Goal: Task Accomplishment & Management: Manage account settings

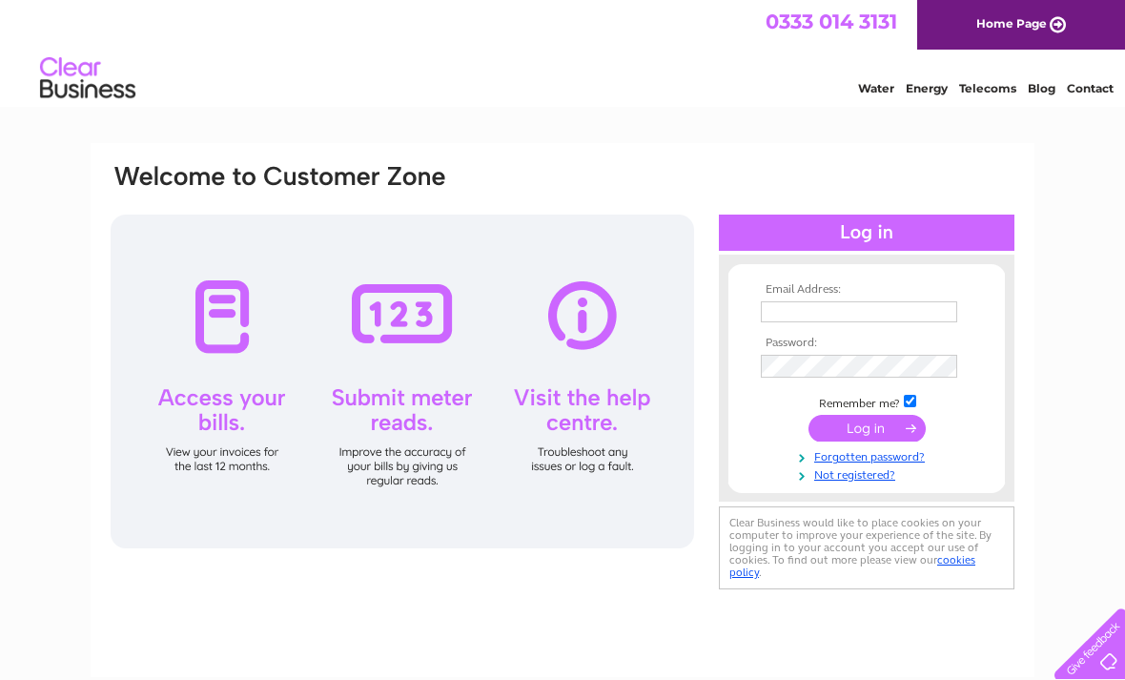
click at [875, 302] on input "text" at bounding box center [859, 311] width 196 height 21
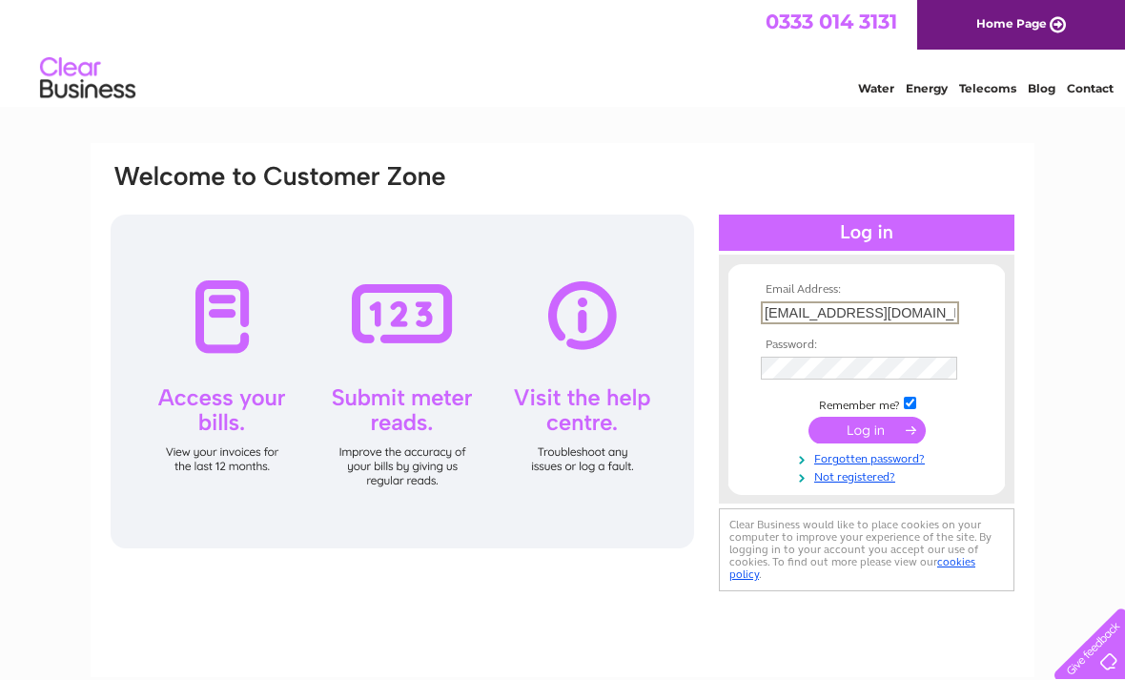
type input "[EMAIL_ADDRESS][DOMAIN_NAME]"
click at [889, 439] on input "submit" at bounding box center [866, 430] width 117 height 27
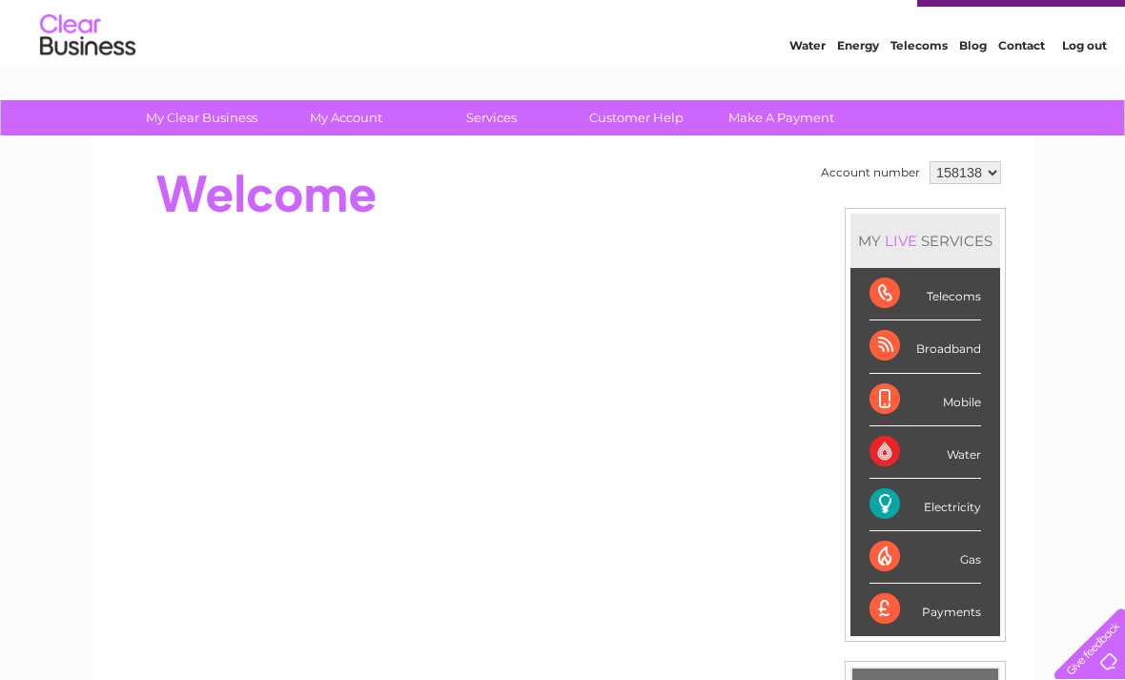
scroll to position [48, 0]
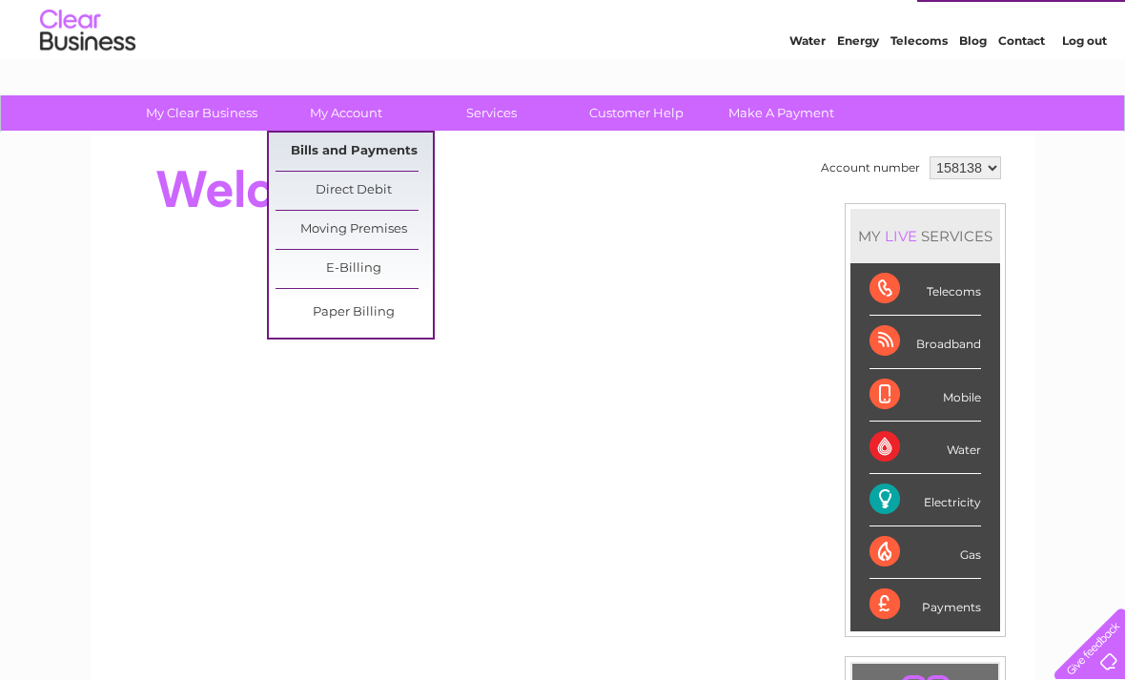
click at [407, 152] on link "Bills and Payments" at bounding box center [353, 151] width 157 height 38
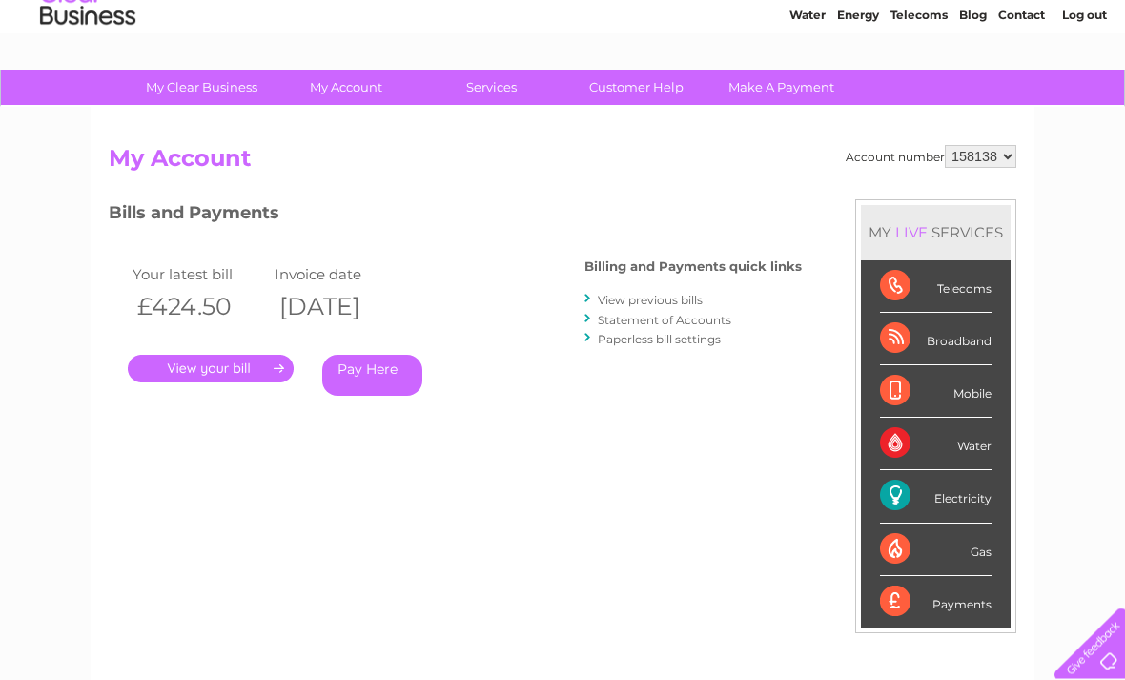
scroll to position [78, 0]
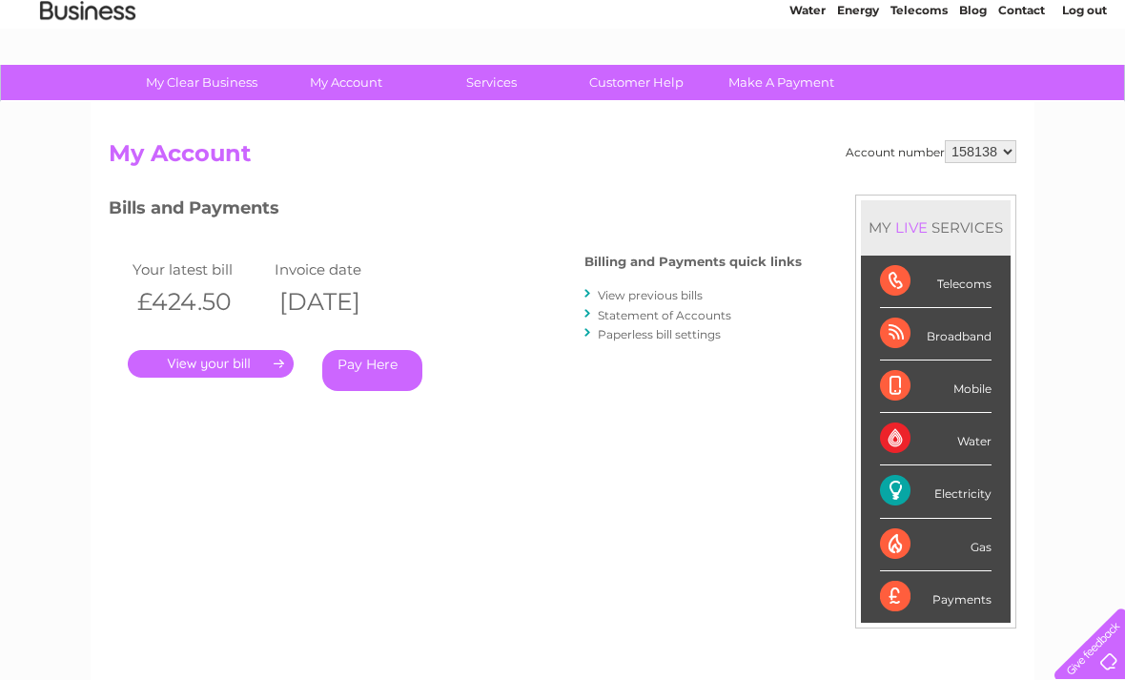
click at [251, 365] on link "." at bounding box center [211, 364] width 166 height 28
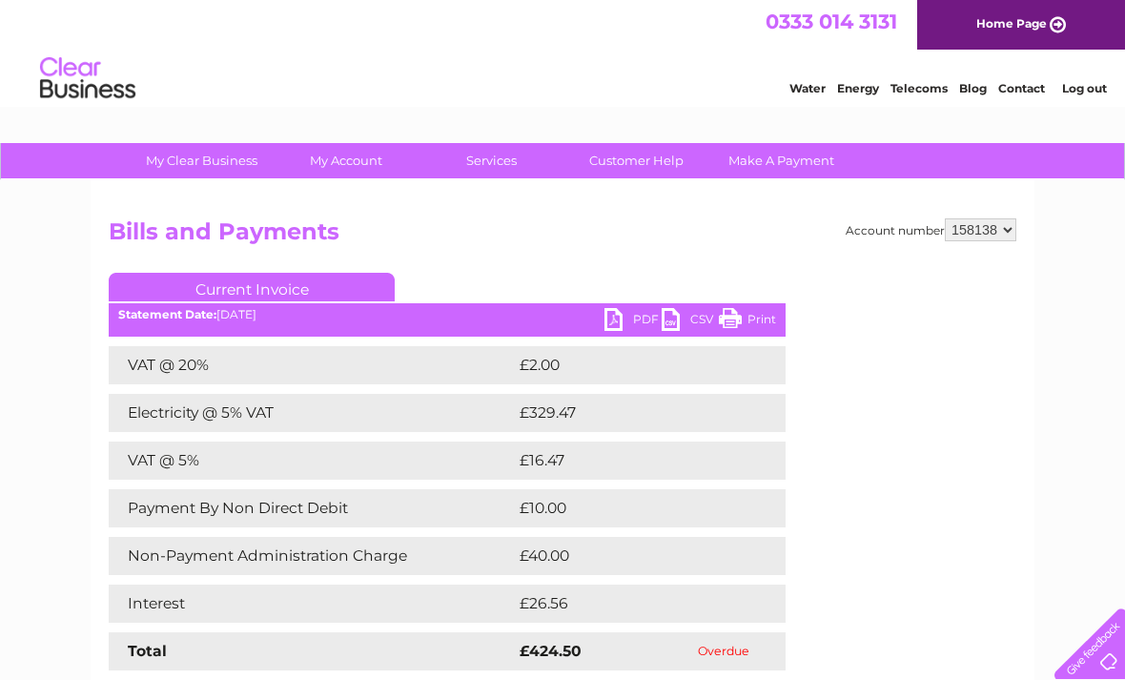
click at [940, 84] on link "Telecoms" at bounding box center [918, 88] width 57 height 14
click at [628, 314] on link "PDF" at bounding box center [632, 322] width 57 height 28
